Goal: Entertainment & Leisure: Consume media (video, audio)

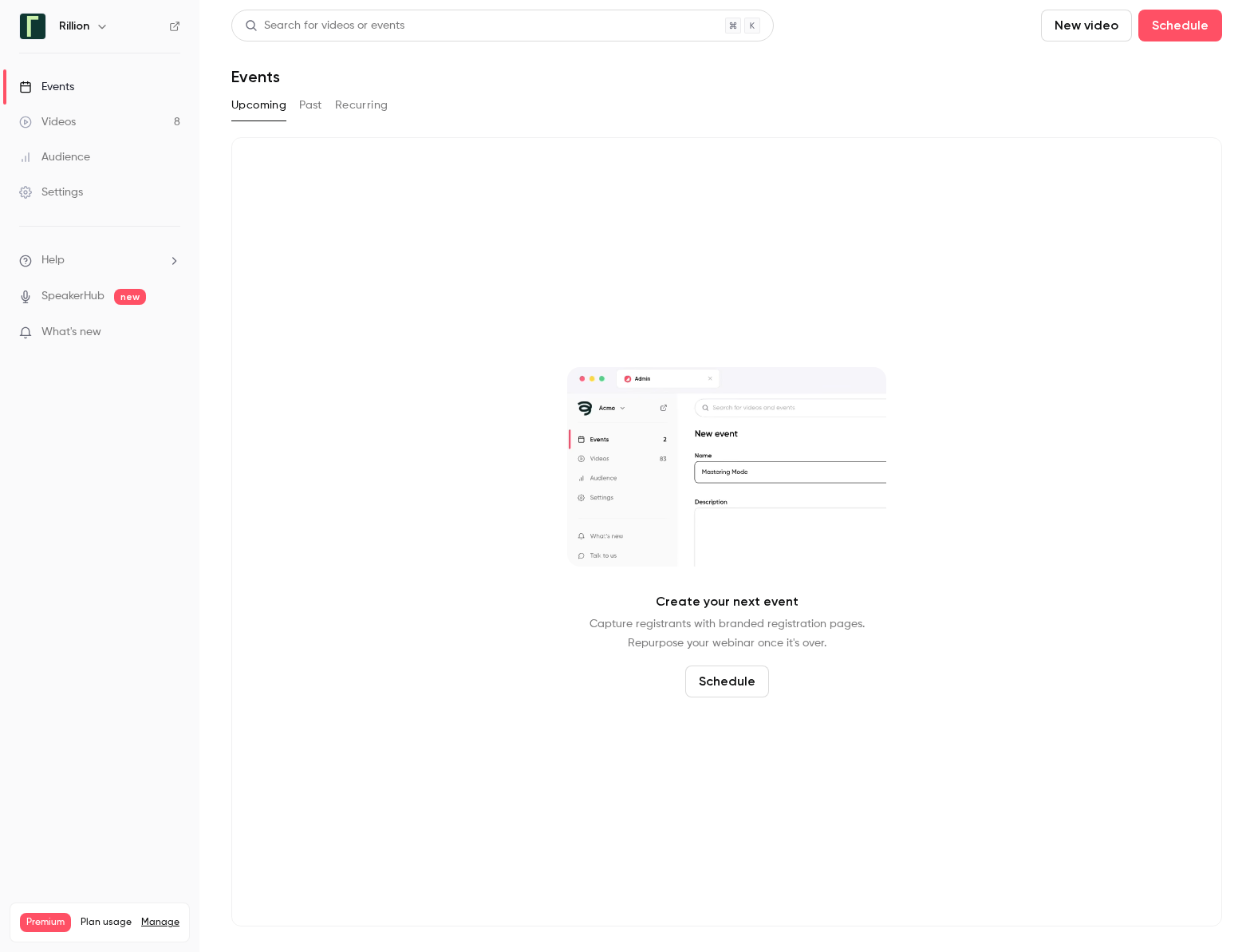
click at [336, 105] on button "Recurring" at bounding box center [362, 106] width 54 height 26
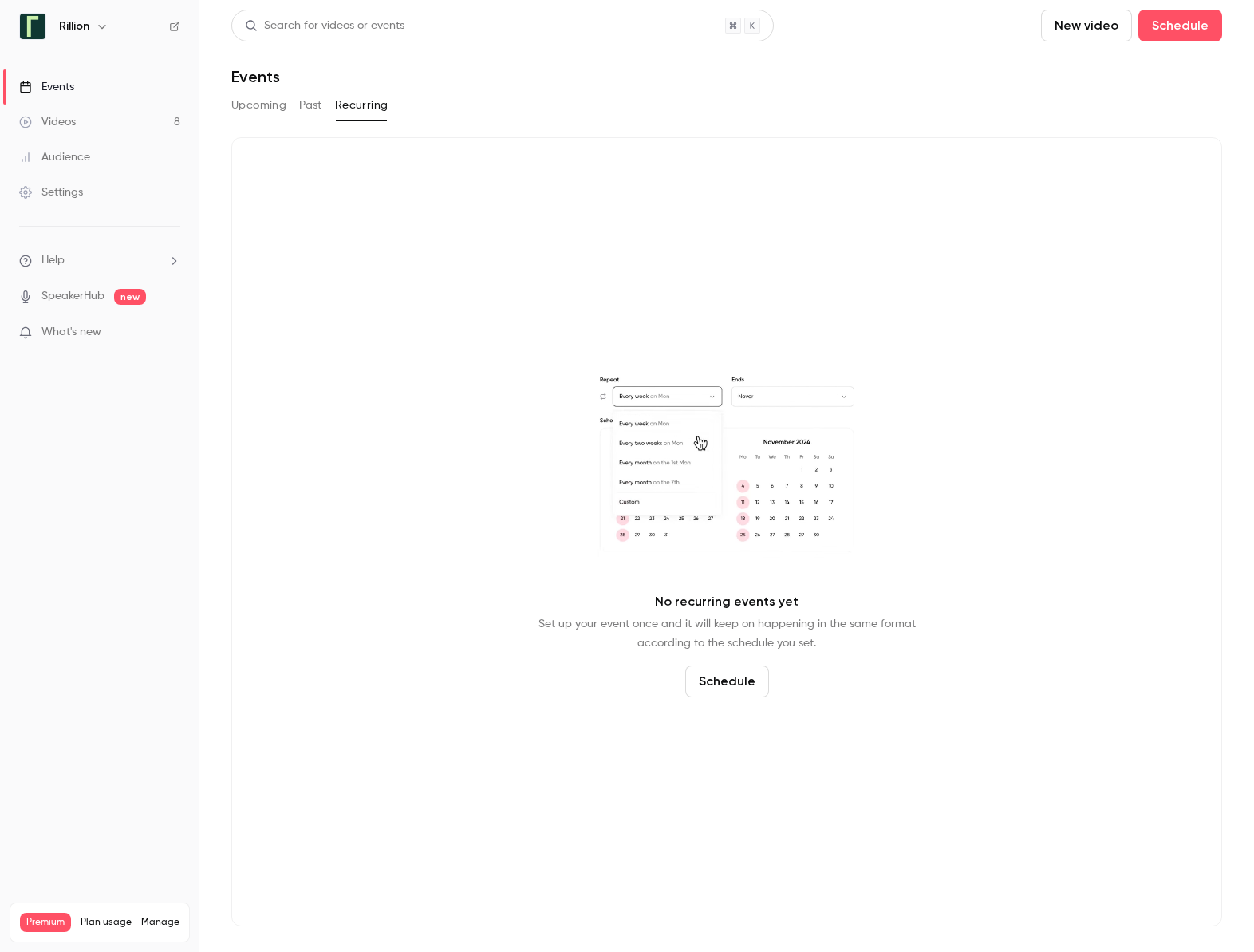
click at [310, 106] on button "Past" at bounding box center [310, 106] width 23 height 26
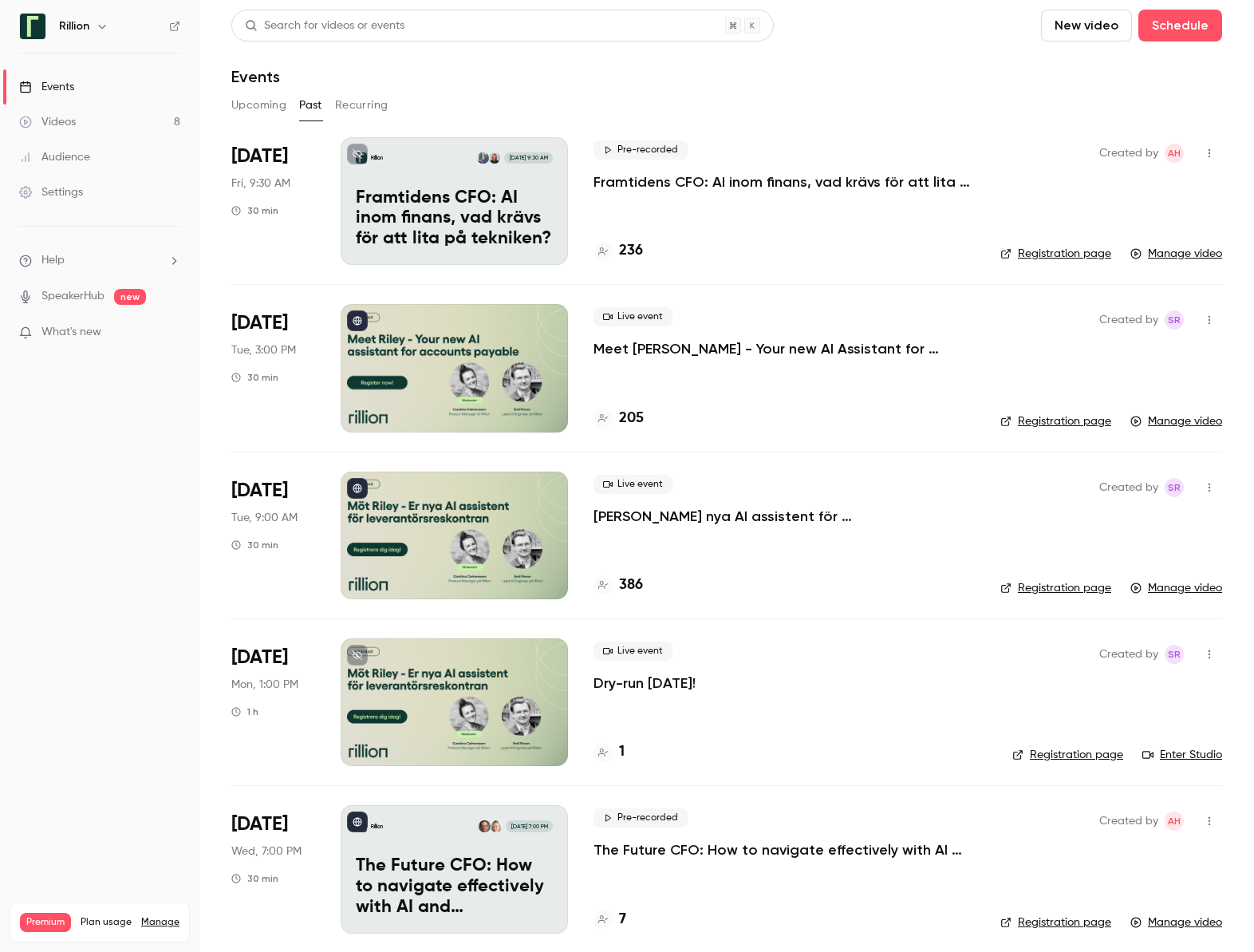
click at [759, 181] on p "Framtidens CFO: AI inom finans, vad krävs för att lita på tekniken?​" at bounding box center [784, 181] width 382 height 19
